Goal: Check status: Check status

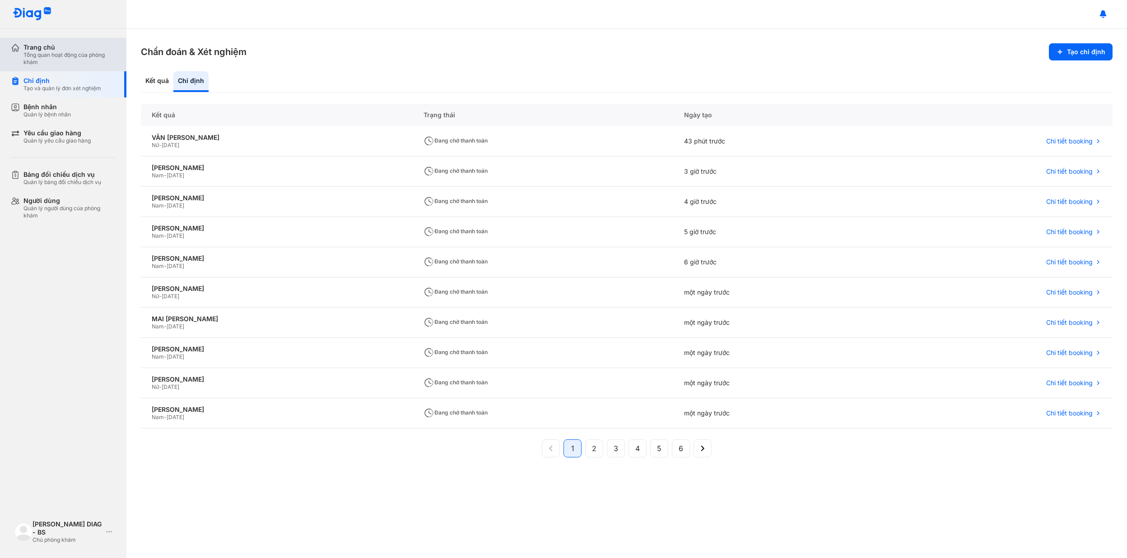
click at [73, 47] on div "Trang chủ" at bounding box center [69, 47] width 92 height 8
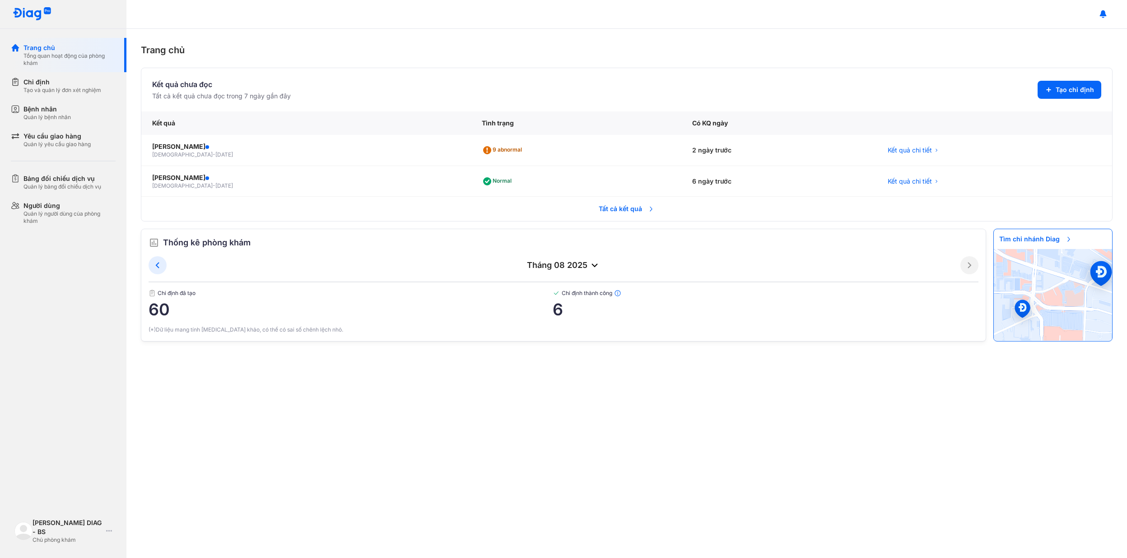
click at [605, 217] on span "Tất cả kết quả" at bounding box center [626, 209] width 67 height 20
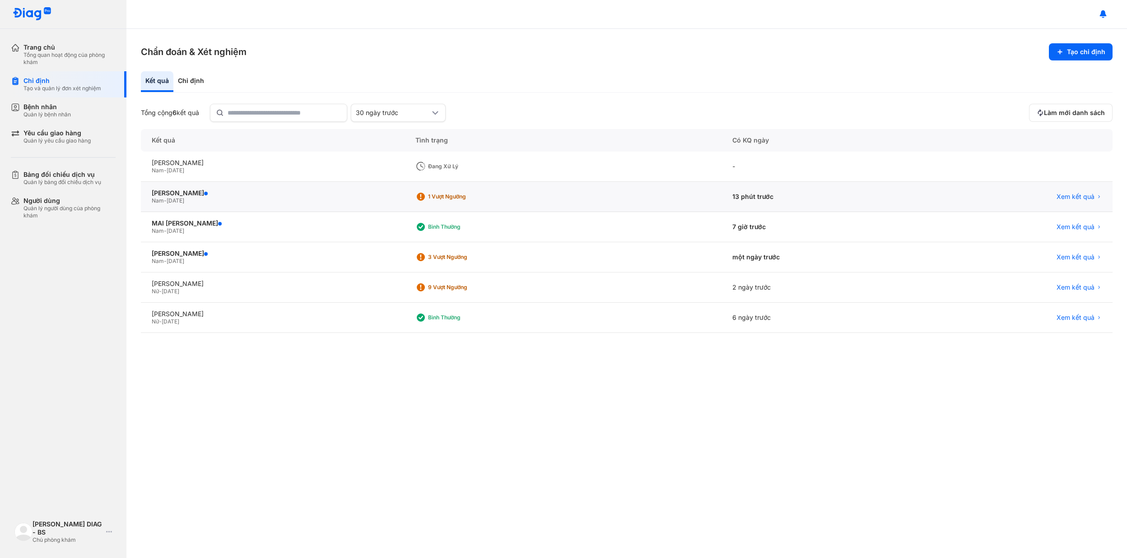
click at [580, 203] on div "1 Vượt ngưỡng" at bounding box center [563, 197] width 317 height 30
